Goal: Task Accomplishment & Management: Manage account settings

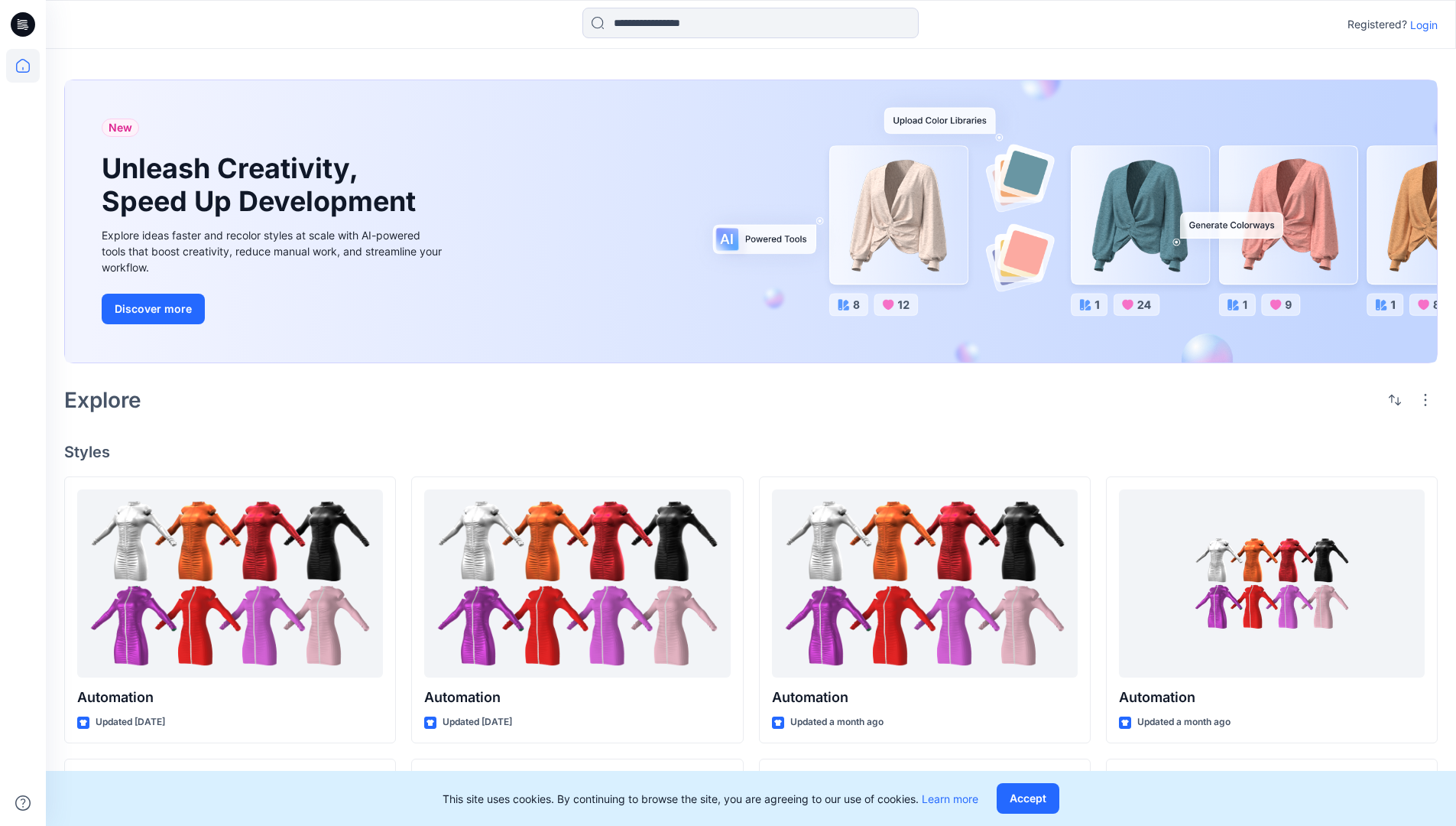
click at [1420, 24] on p "Login" at bounding box center [1423, 24] width 27 height 16
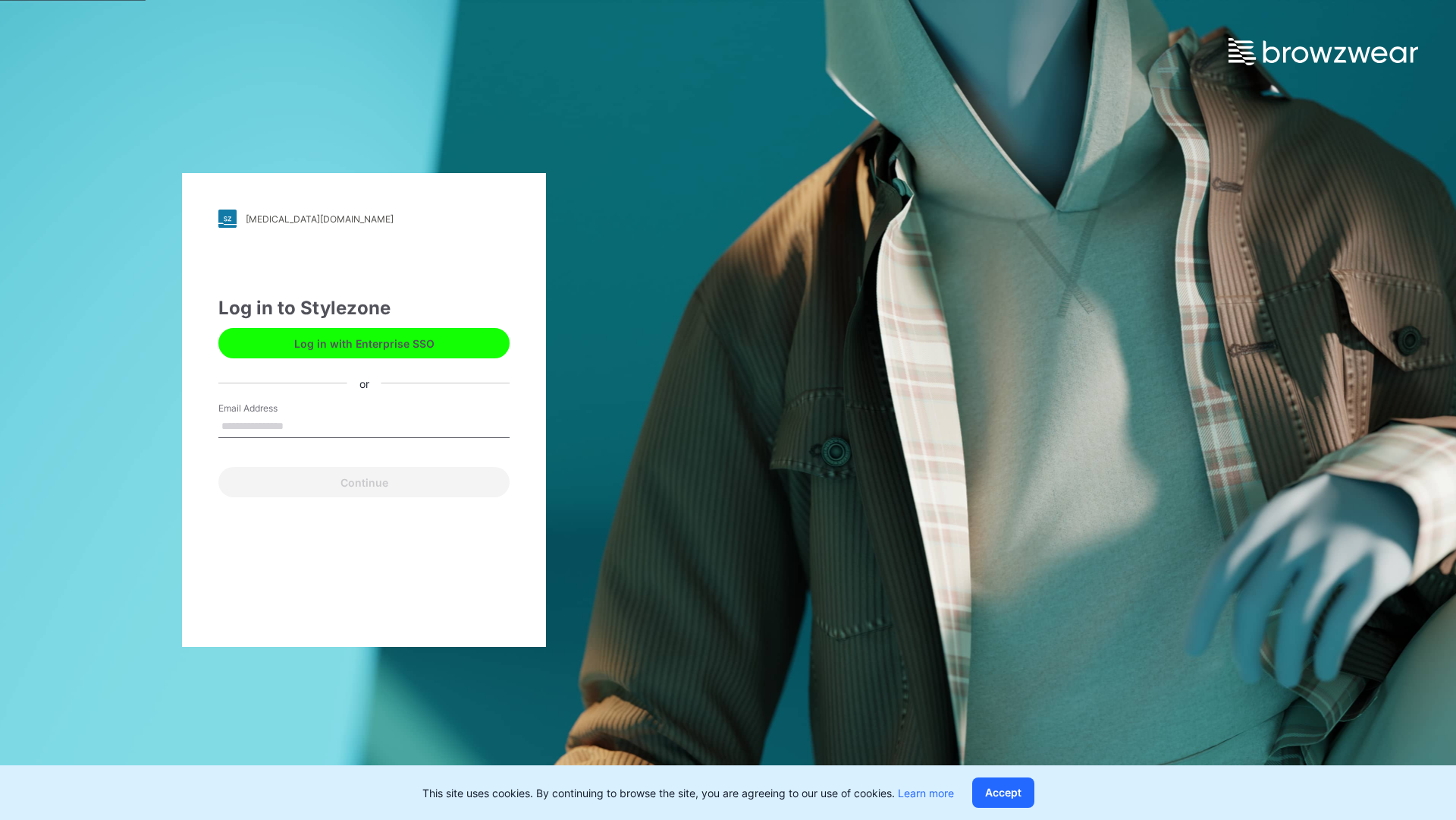
click at [300, 425] on input "Email Address" at bounding box center [364, 426] width 292 height 22
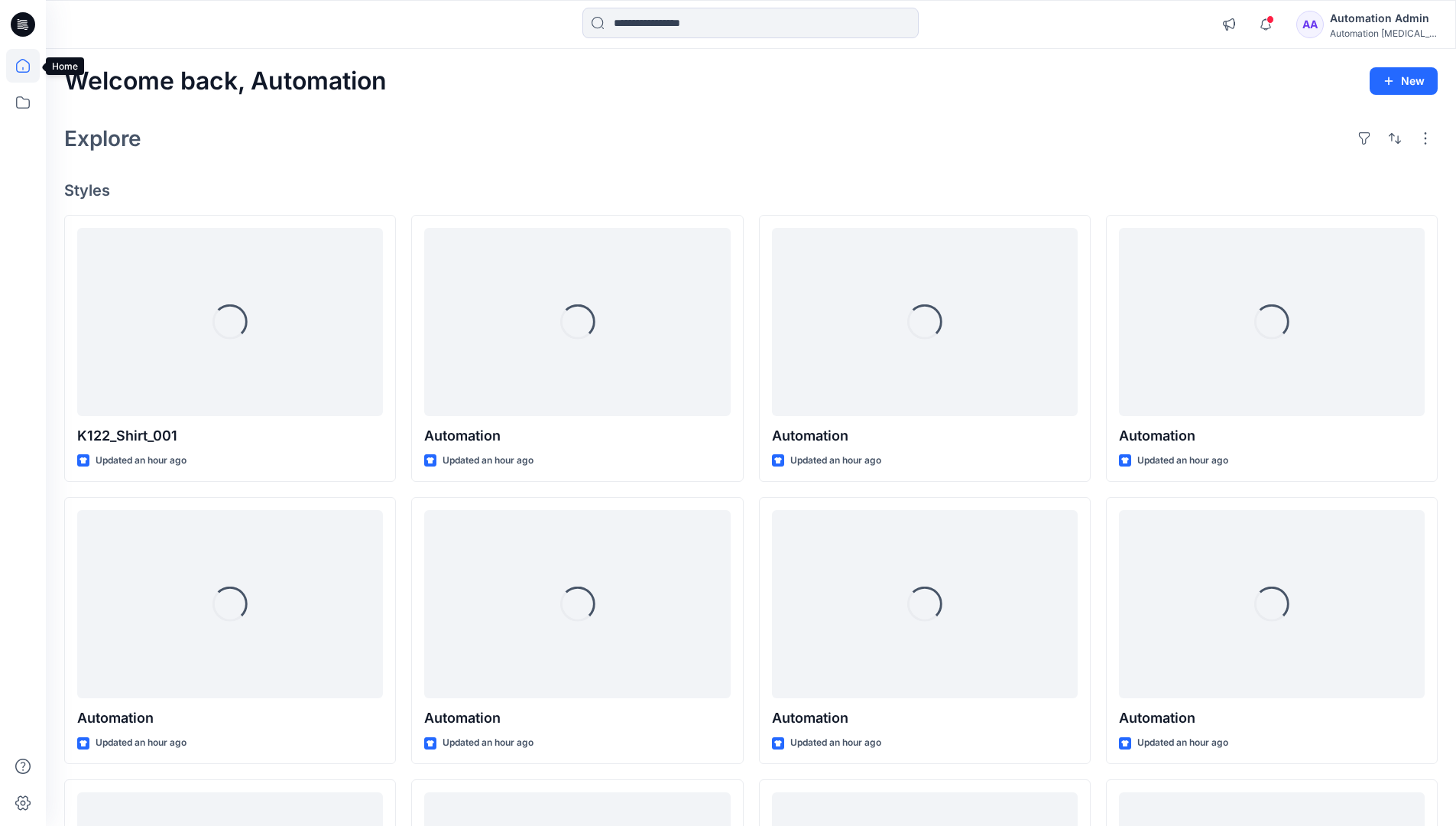
click at [29, 66] on icon at bounding box center [23, 65] width 14 height 14
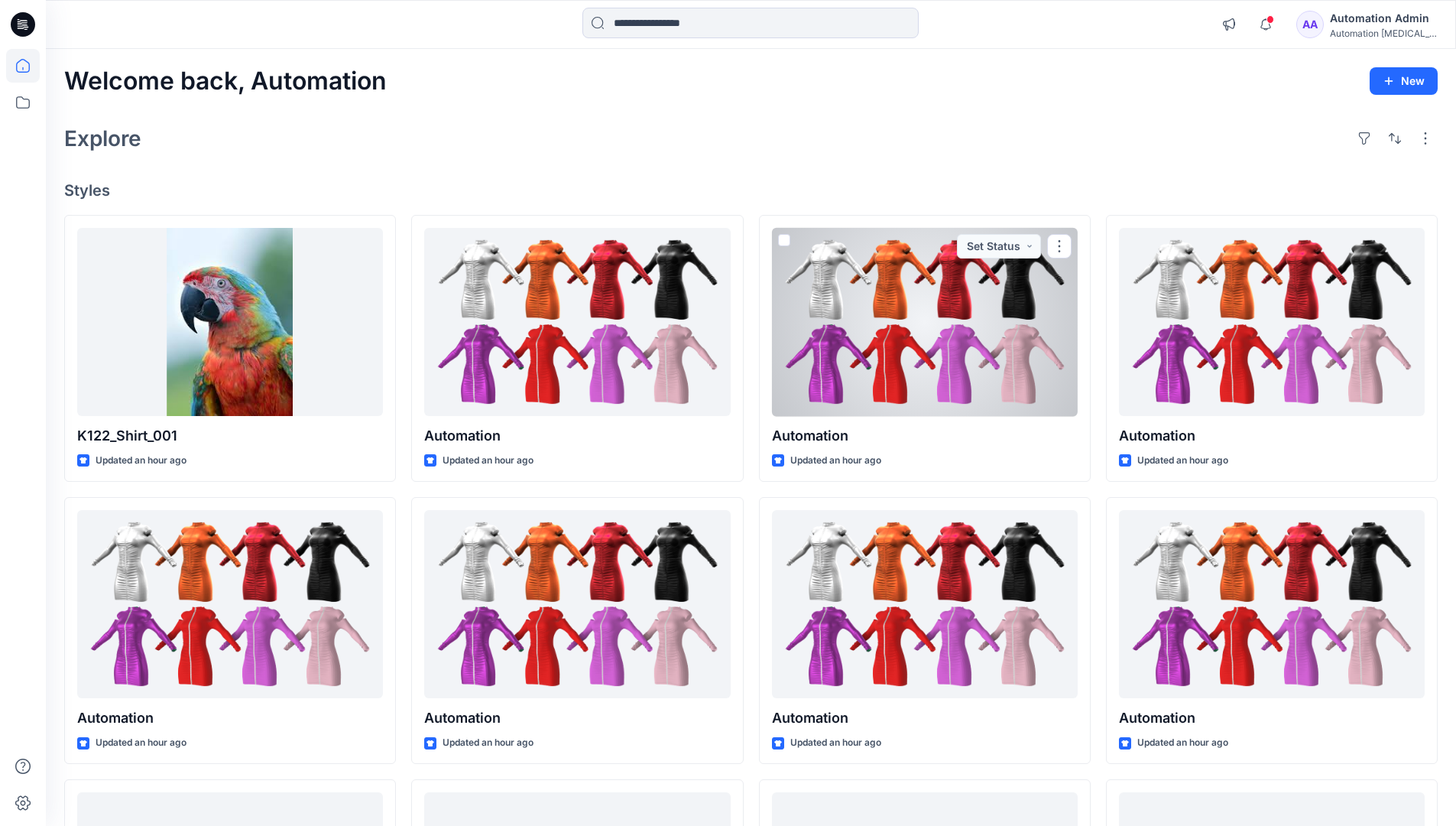
click at [1338, 27] on div "AA Automation Admin Automation [MEDICAL_DATA]..." at bounding box center [1366, 24] width 140 height 30
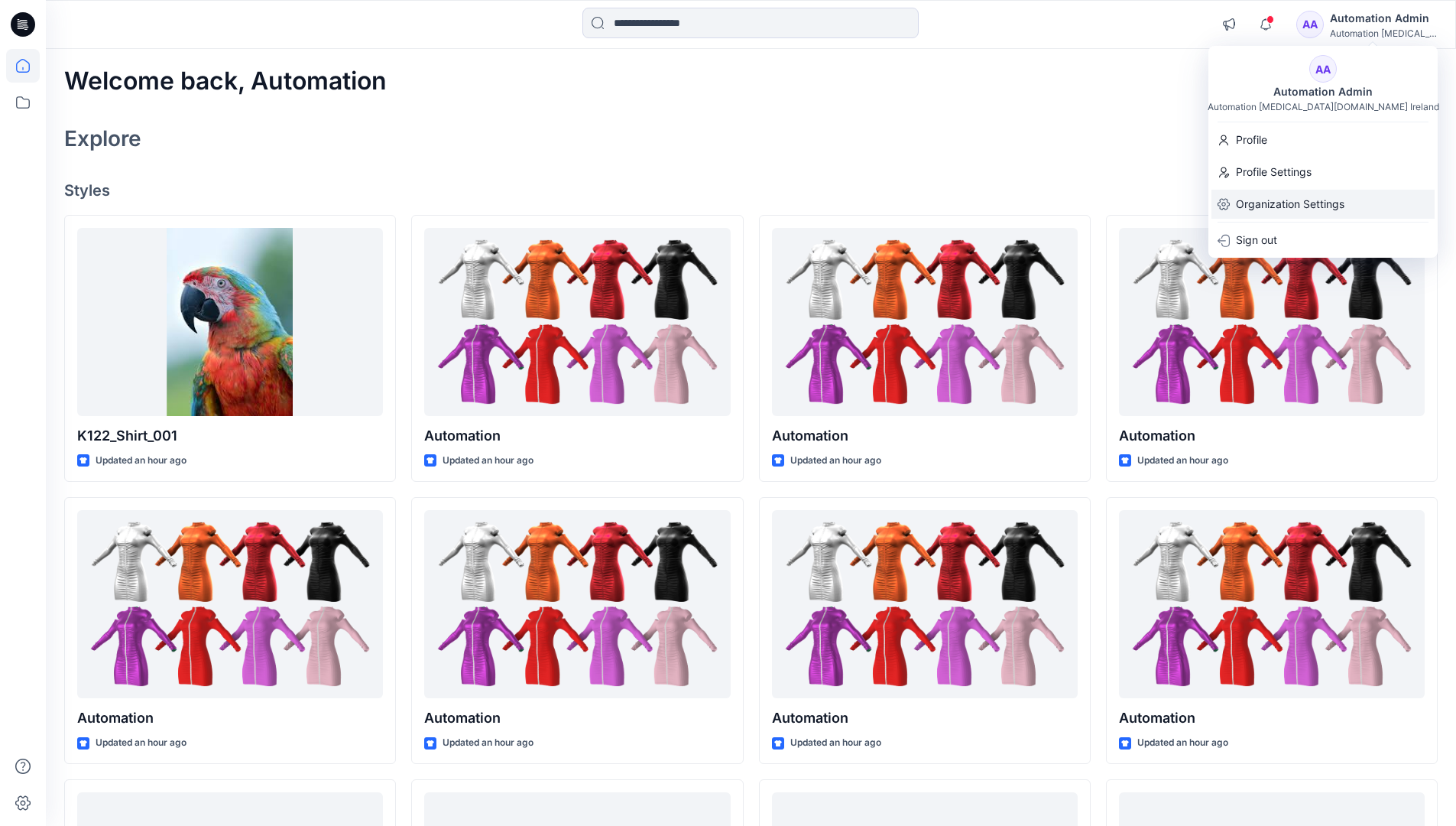
click at [1287, 199] on p "Organization Settings" at bounding box center [1289, 203] width 108 height 29
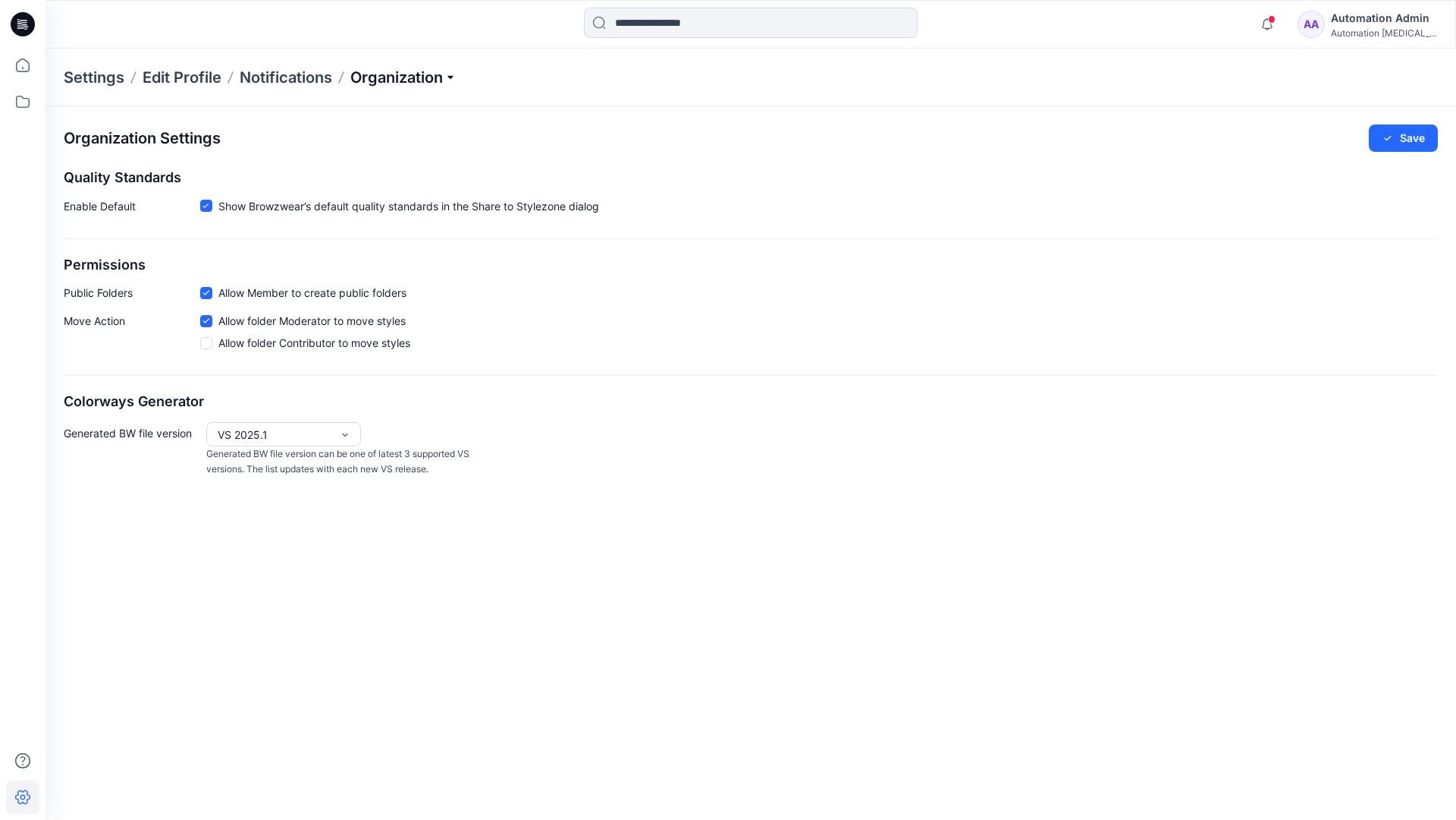
click at [402, 74] on p "Organization" at bounding box center [404, 77] width 107 height 22
click at [430, 170] on link "Edit Style Information Fields" at bounding box center [406, 173] width 221 height 30
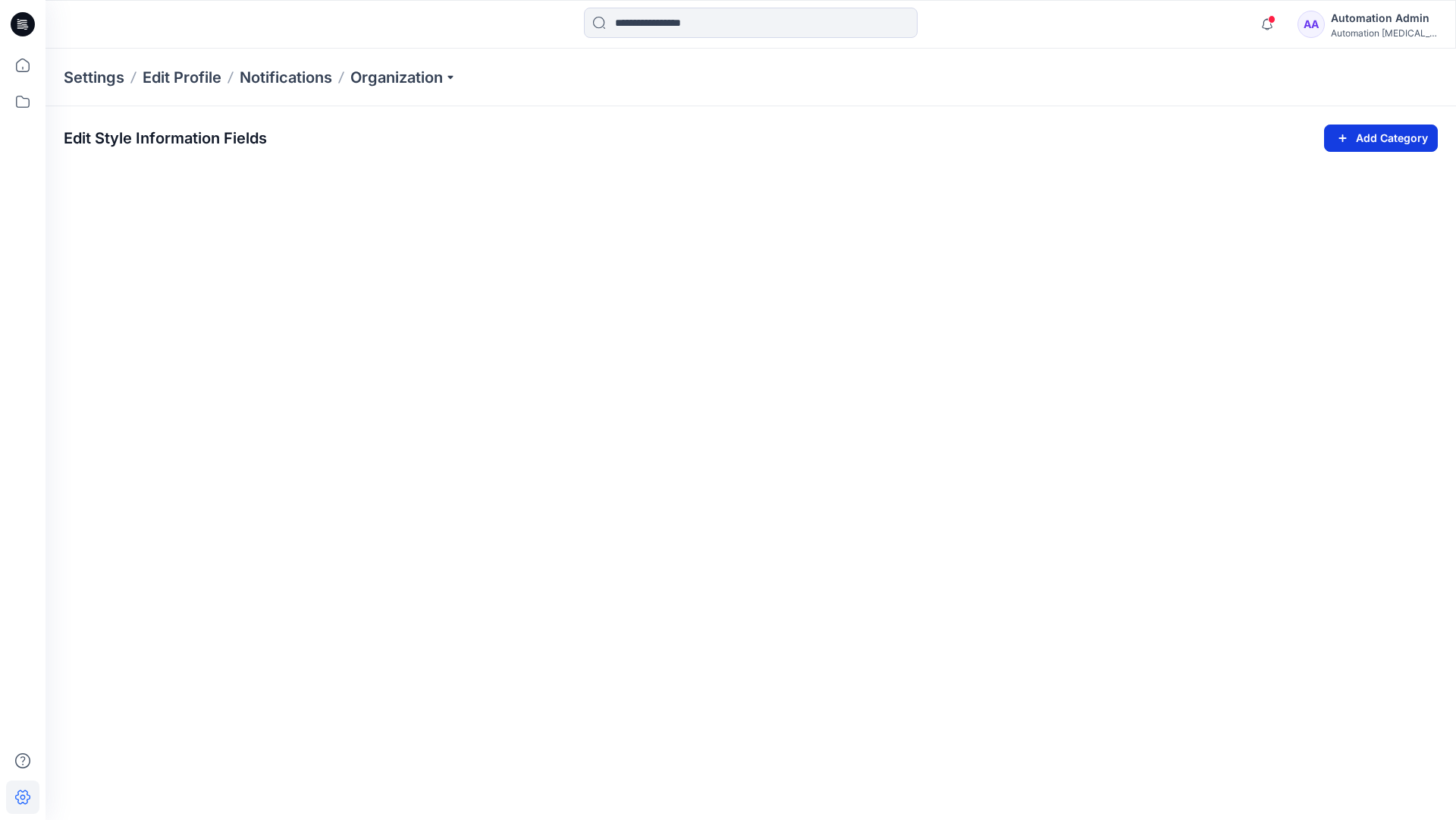
click at [1339, 134] on icon "button" at bounding box center [1343, 137] width 18 height 18
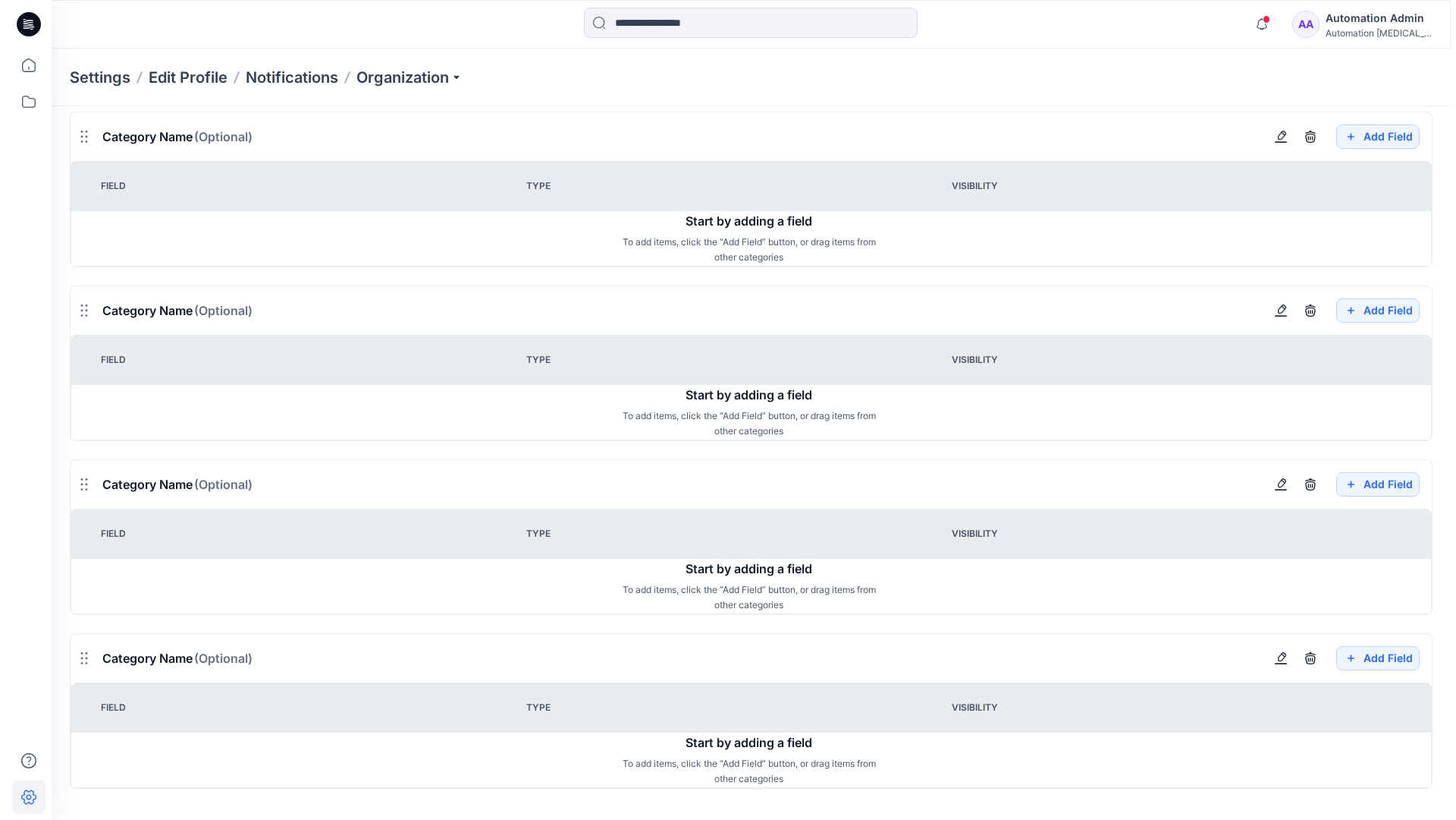
scroll to position [1646, 0]
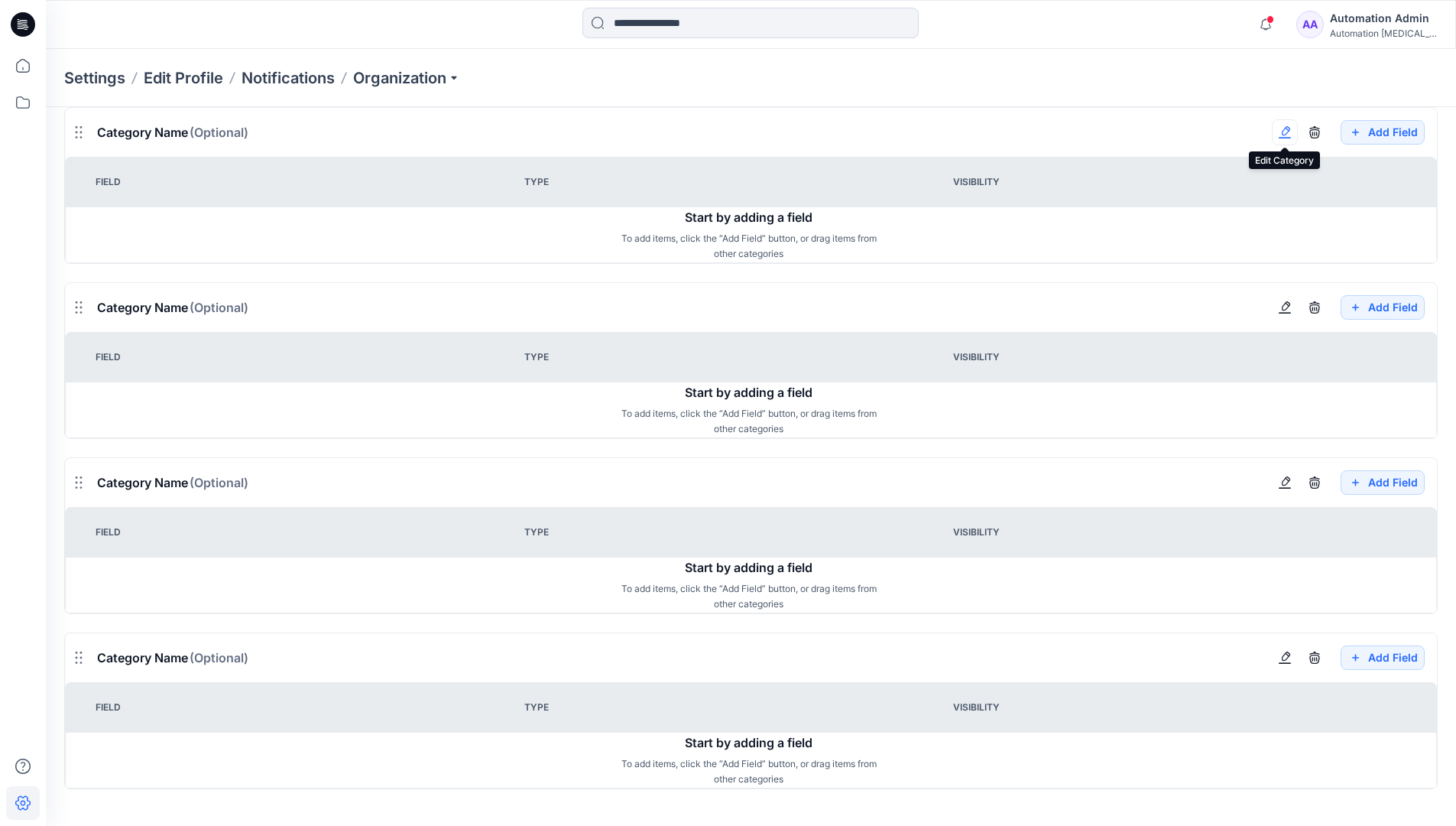
click at [1291, 140] on button "button" at bounding box center [1286, 133] width 26 height 26
type input "*******"
click at [1370, 309] on button "Add Field" at bounding box center [1383, 307] width 84 height 24
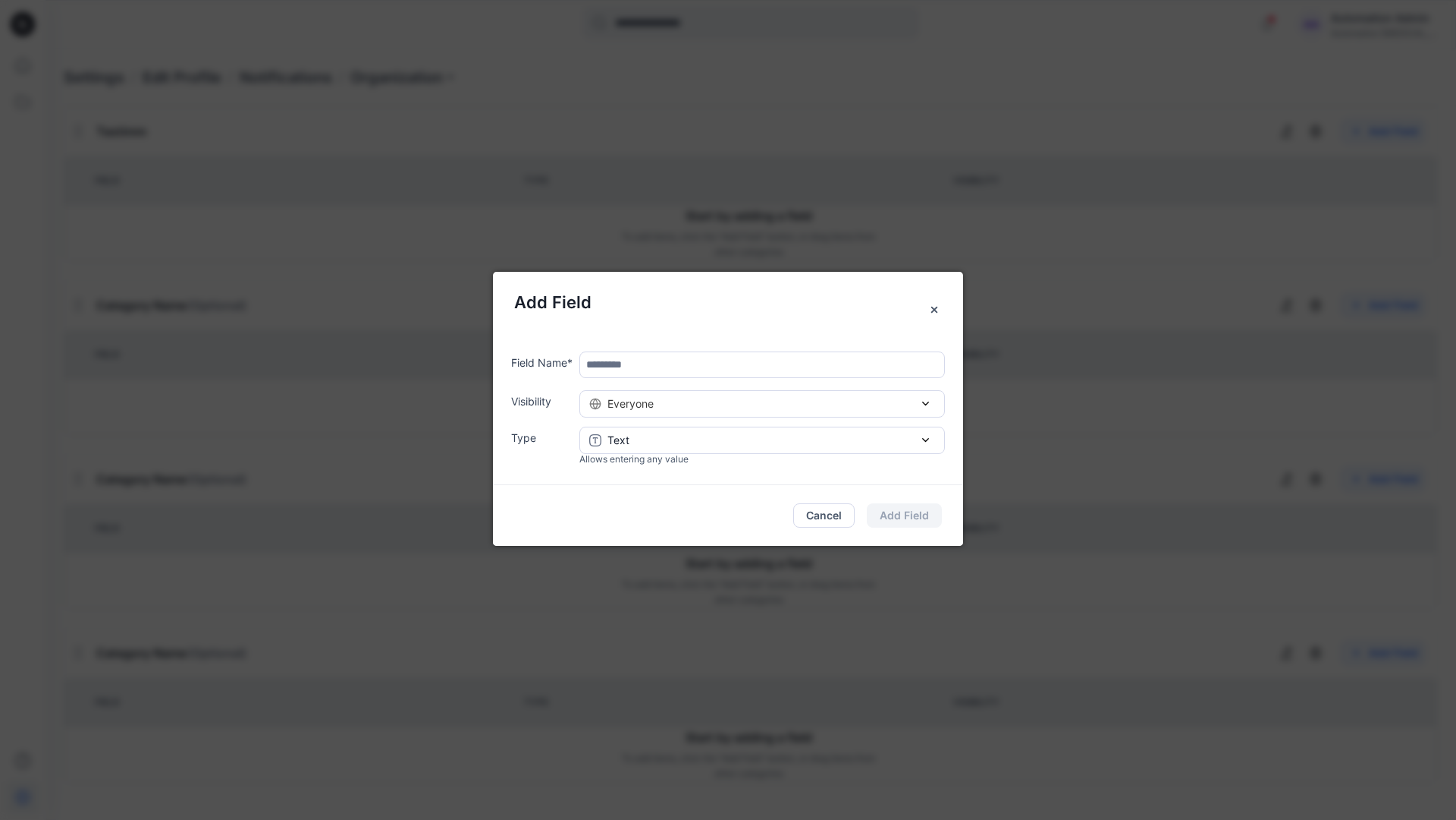
click at [650, 368] on input "text" at bounding box center [762, 365] width 365 height 26
type input "****"
click at [782, 409] on div "Everyone" at bounding box center [763, 403] width 346 height 16
click at [920, 514] on button "Add Field" at bounding box center [905, 515] width 75 height 24
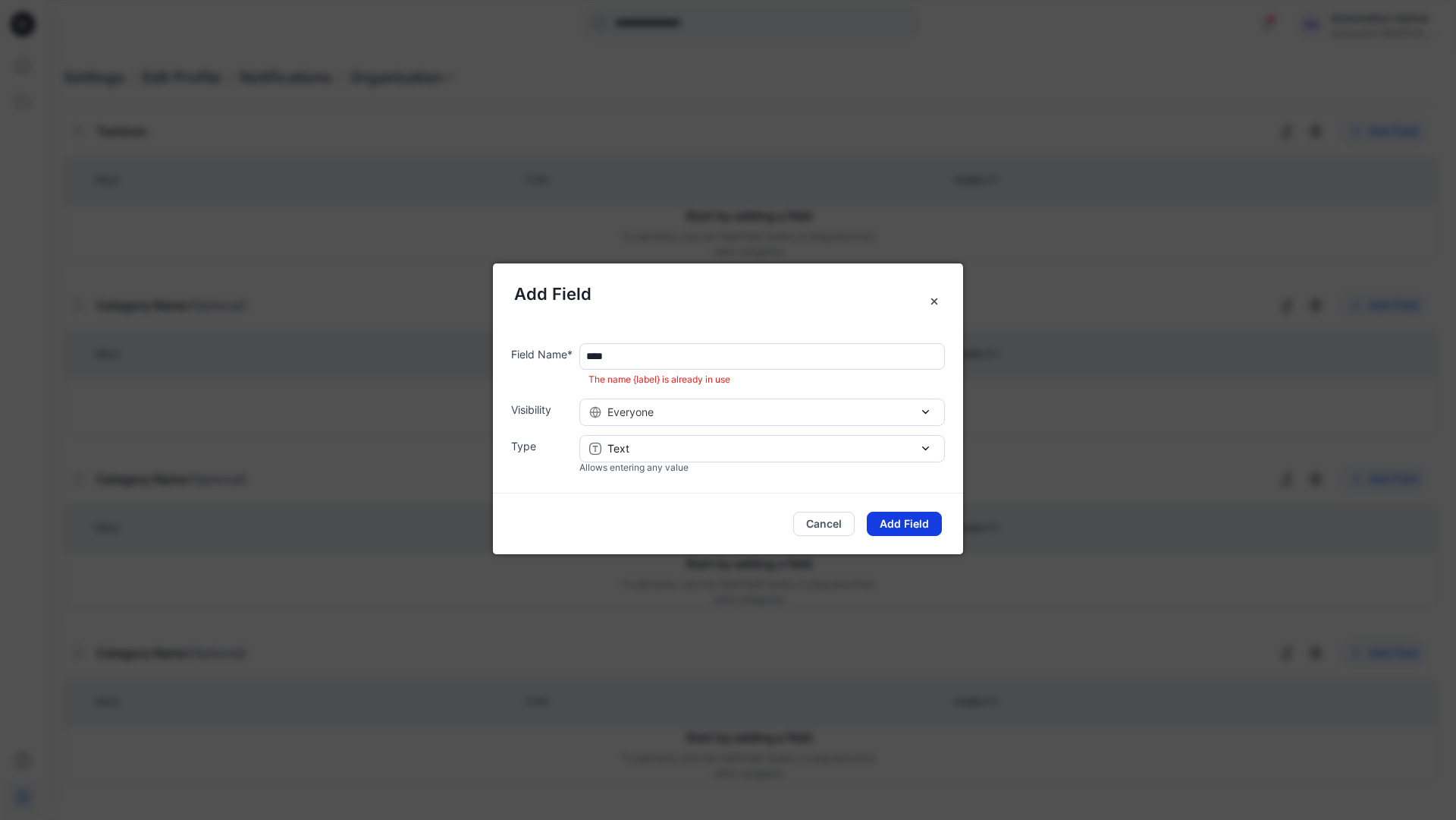
scroll to position [1367, 0]
